Goal: Navigation & Orientation: Find specific page/section

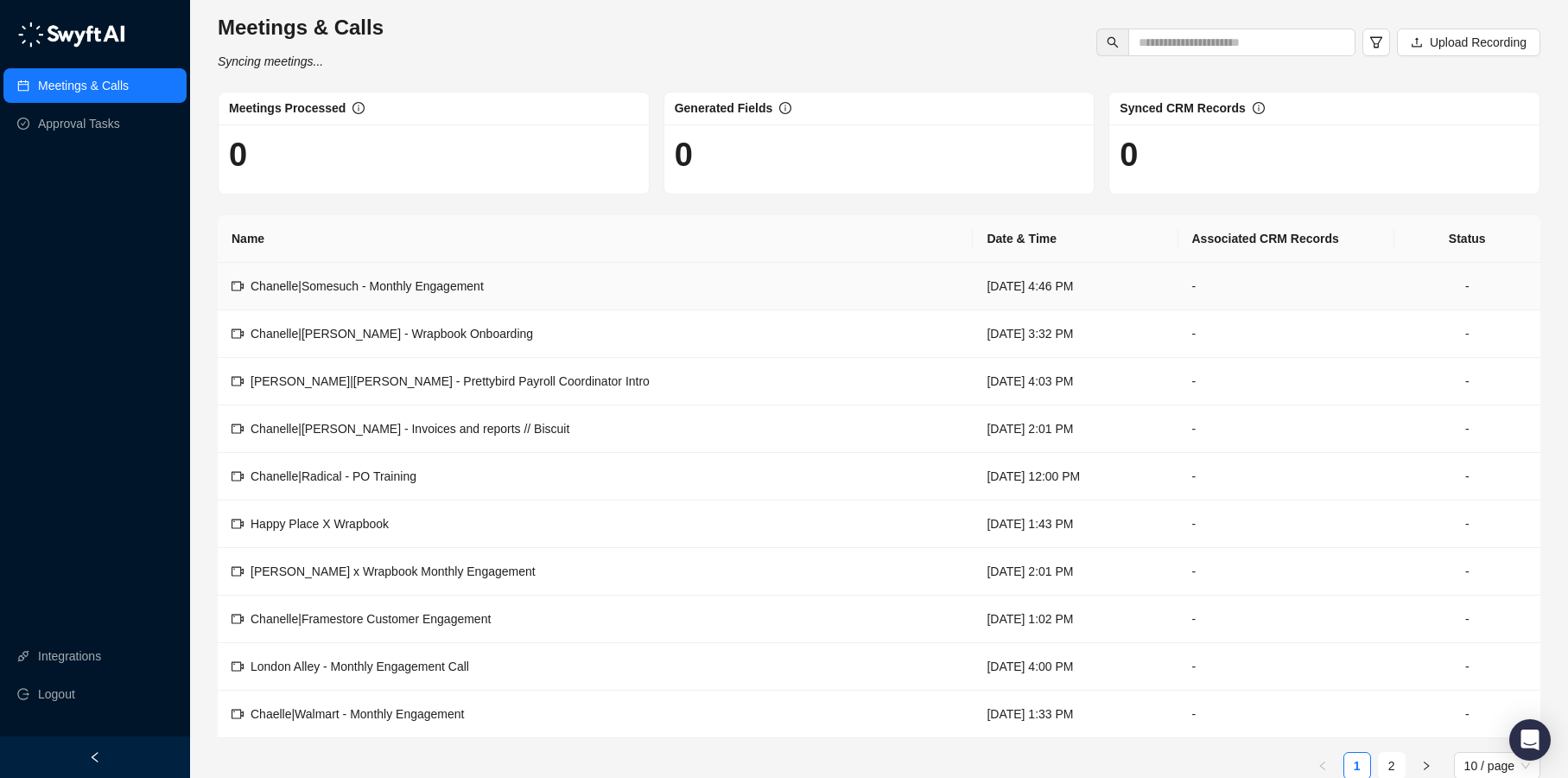
click at [1190, 280] on td "-" at bounding box center [1286, 287] width 216 height 48
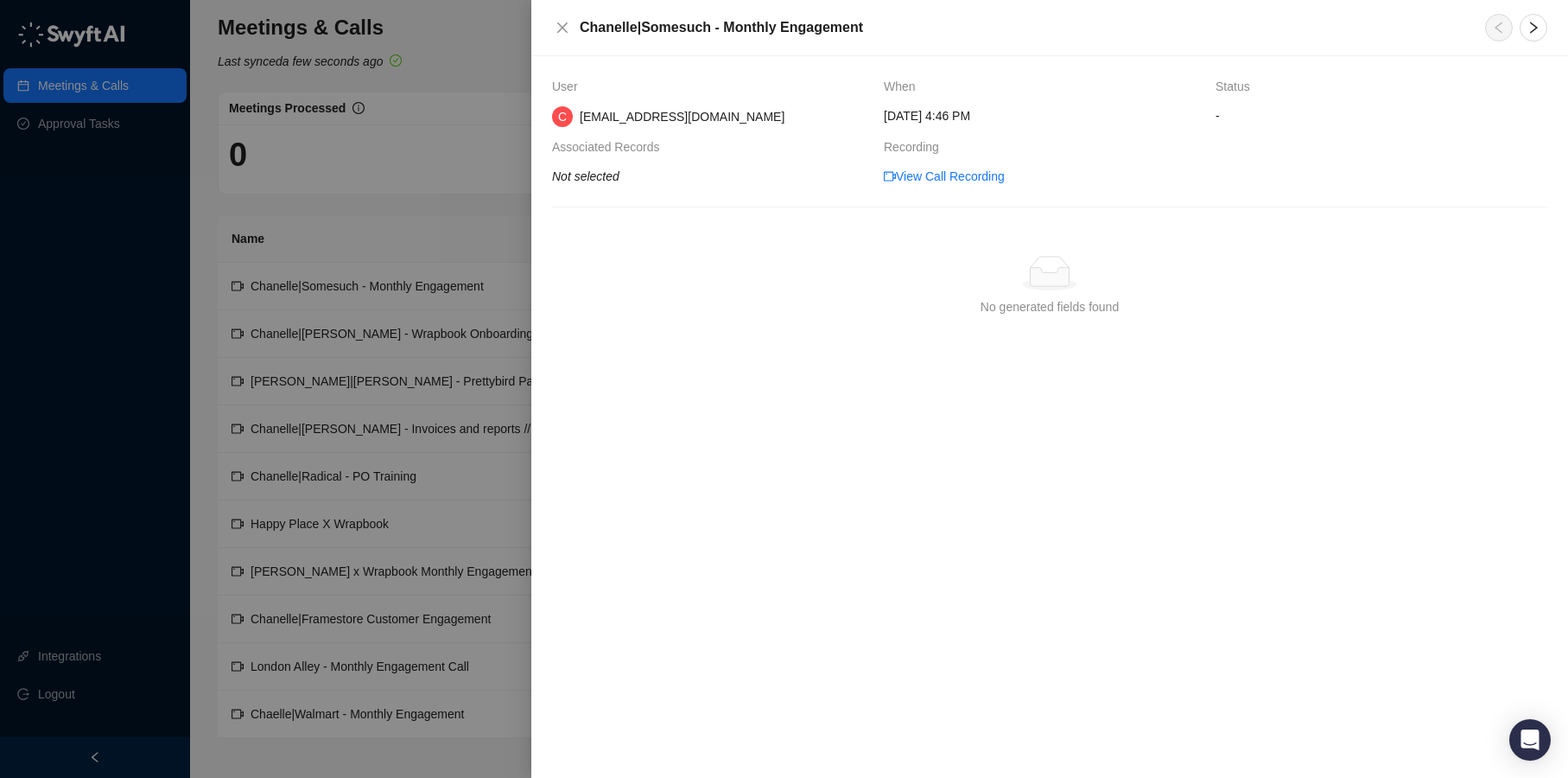
click at [590, 177] on icon "Not selected" at bounding box center [586, 177] width 67 height 13
click at [562, 28] on icon "close" at bounding box center [562, 27] width 11 height 11
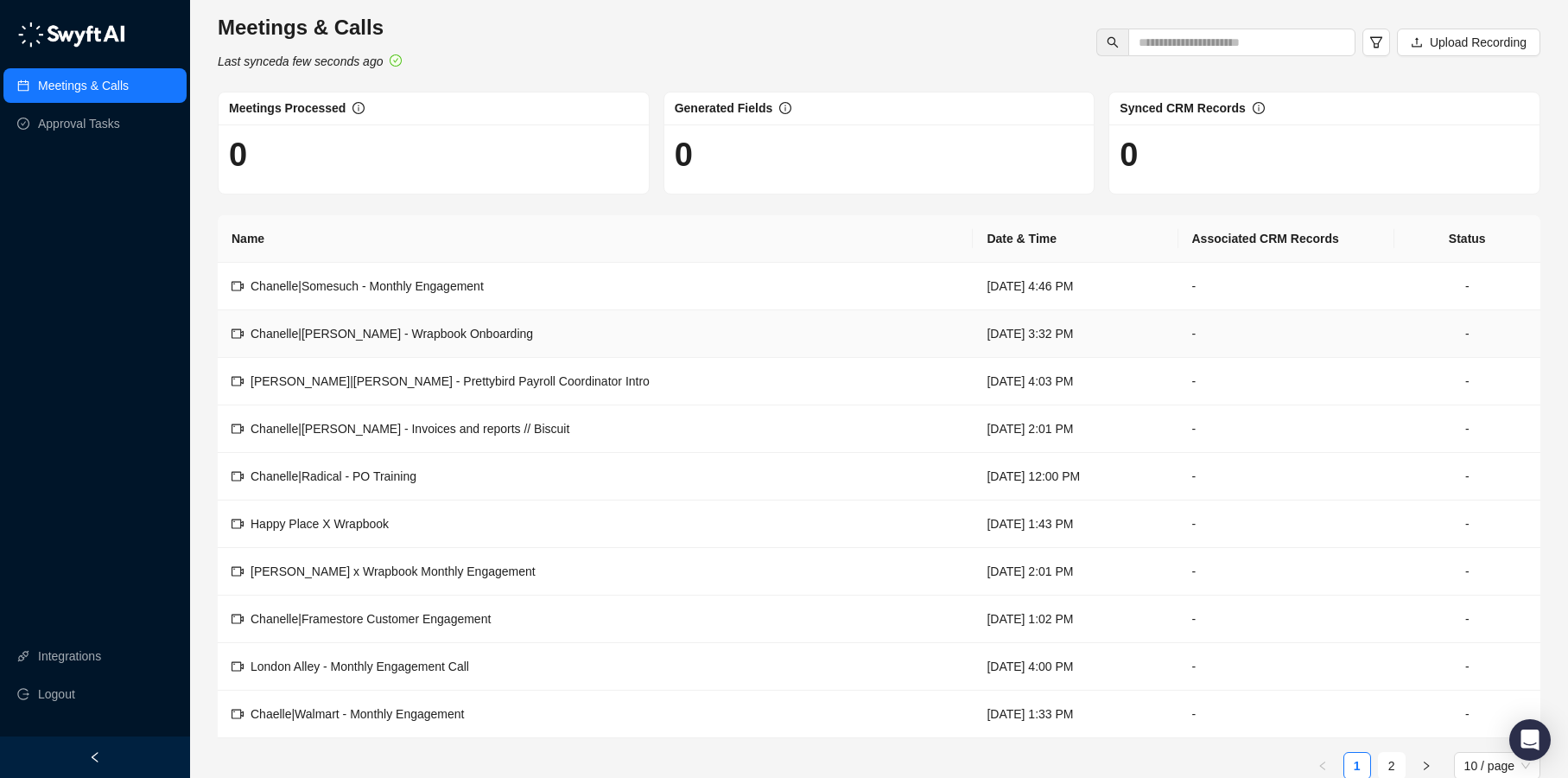
click at [1182, 327] on td "-" at bounding box center [1286, 334] width 216 height 48
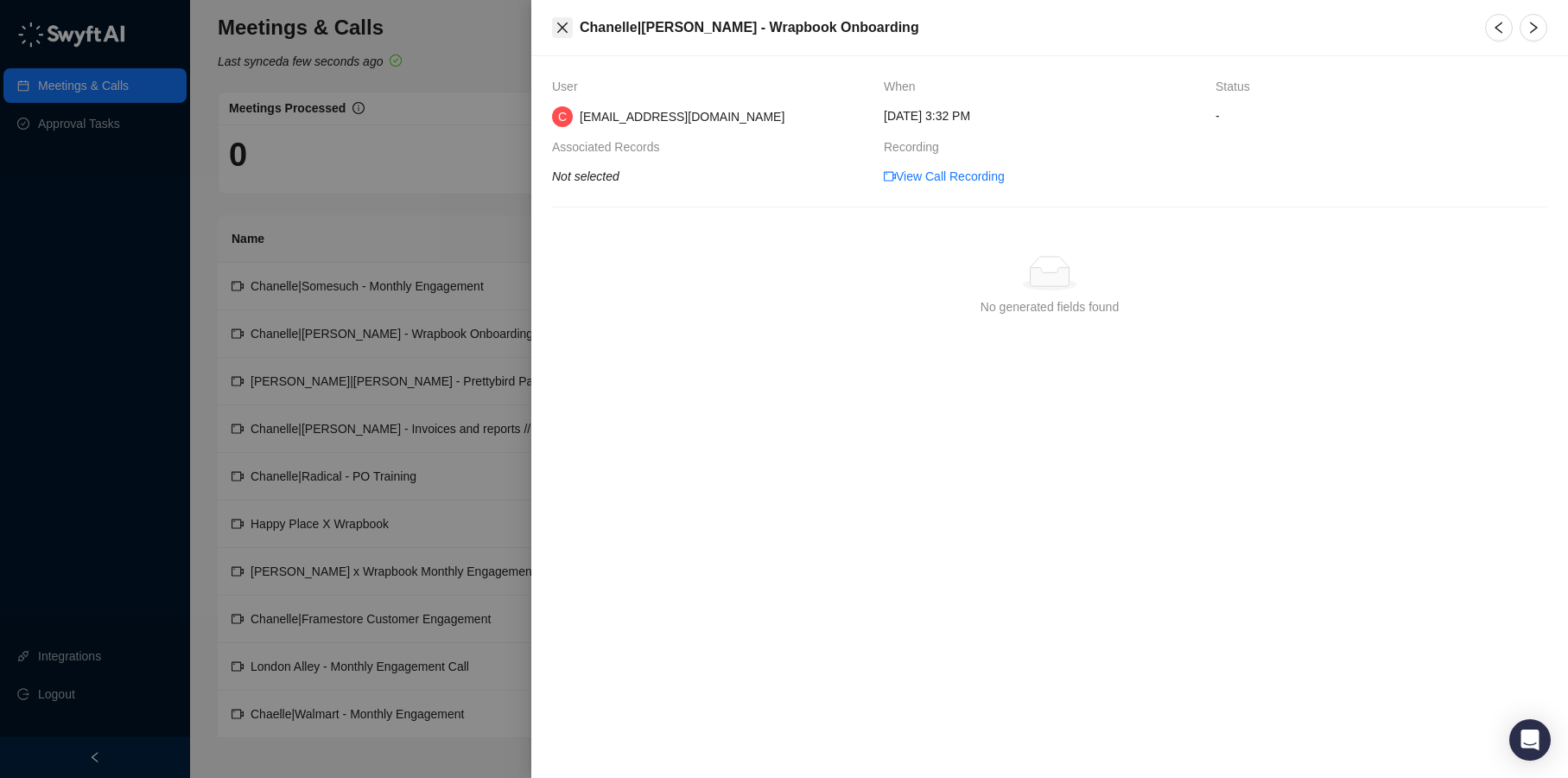
click at [564, 30] on icon "close" at bounding box center [562, 27] width 11 height 11
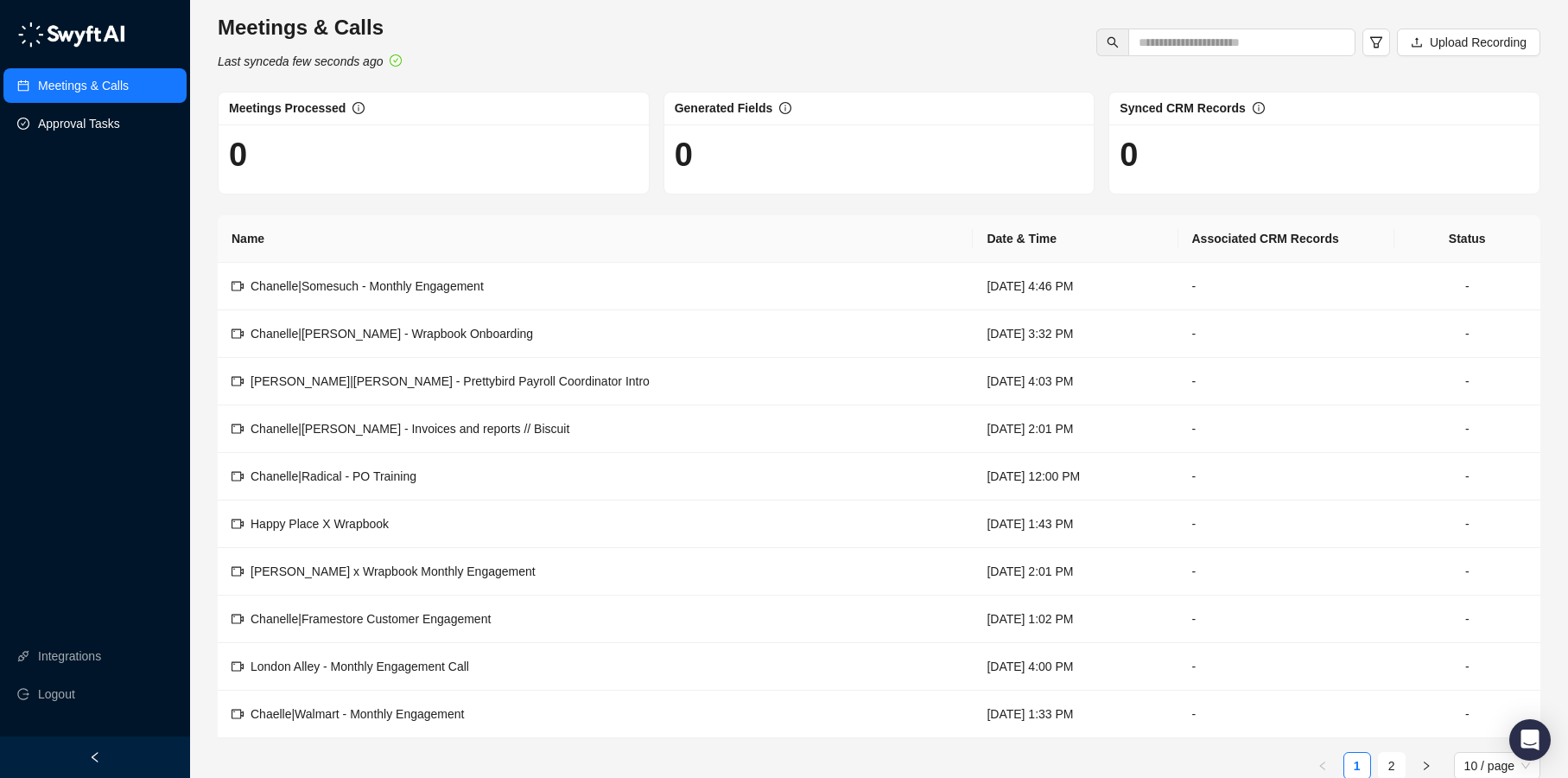
click at [112, 134] on link "Approval Tasks" at bounding box center [80, 124] width 82 height 35
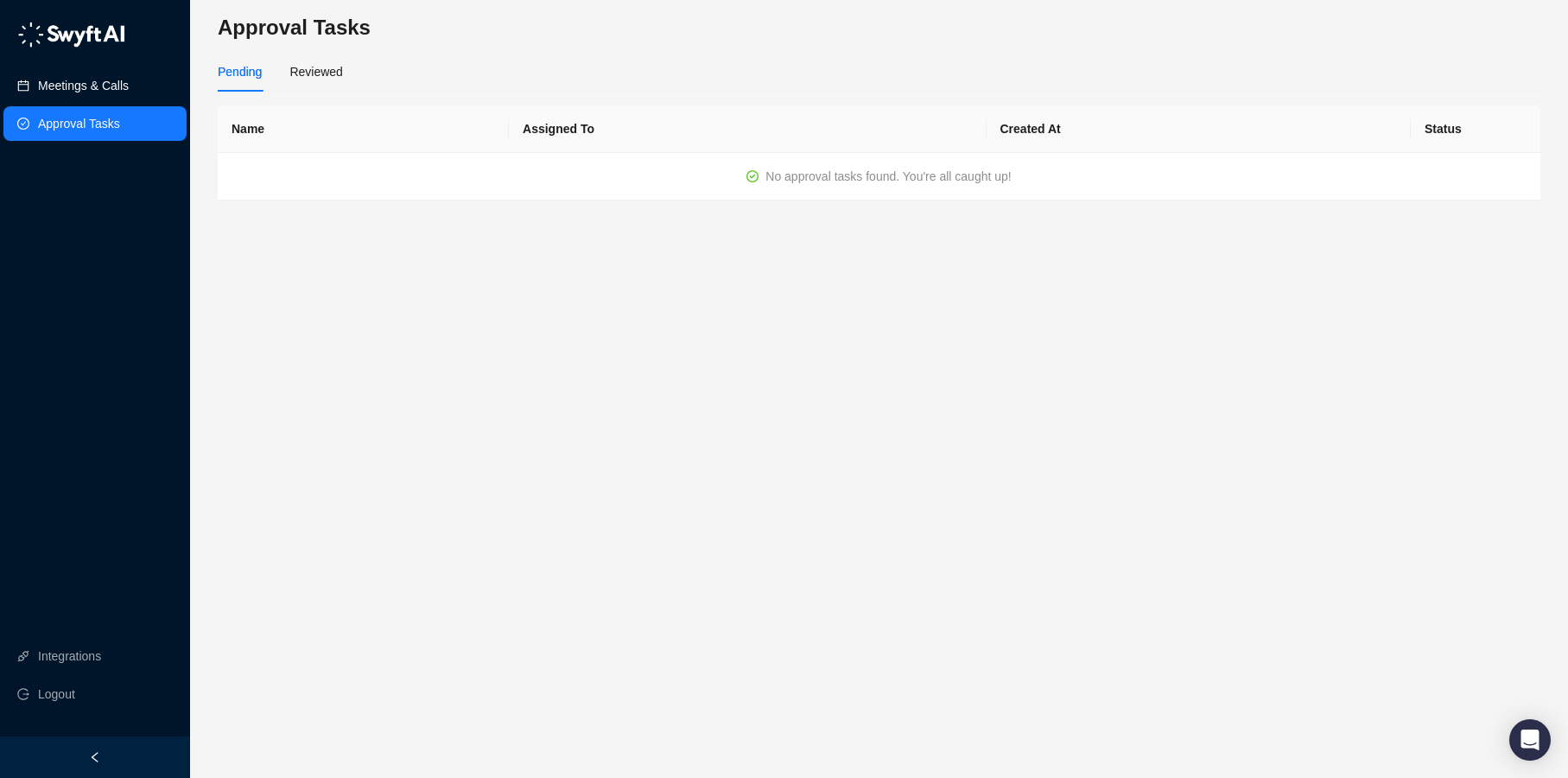
click at [113, 89] on link "Meetings & Calls" at bounding box center [83, 85] width 91 height 35
